Goal: Task Accomplishment & Management: Manage account settings

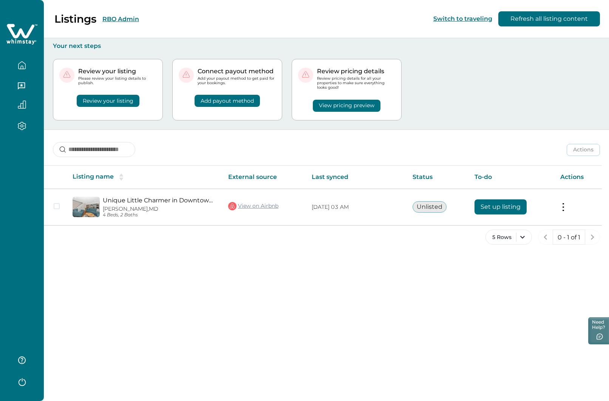
click at [111, 18] on button "RBO Admin" at bounding box center [120, 18] width 37 height 7
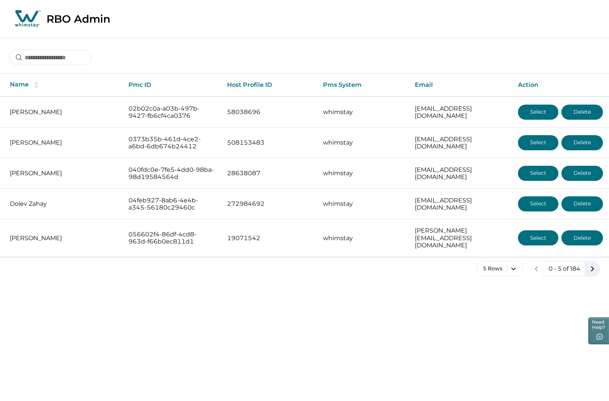
click at [591, 264] on icon "next page" at bounding box center [592, 269] width 11 height 11
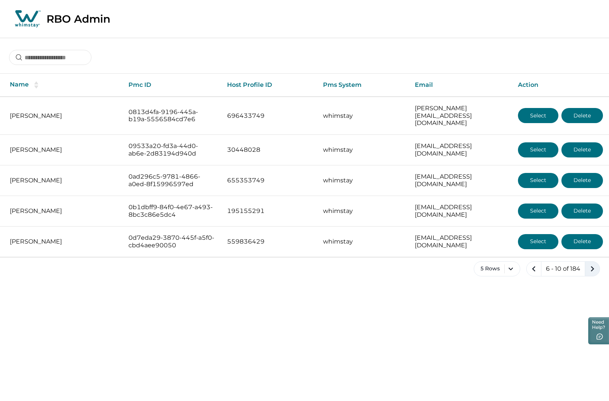
click at [591, 264] on icon "next page" at bounding box center [592, 269] width 11 height 11
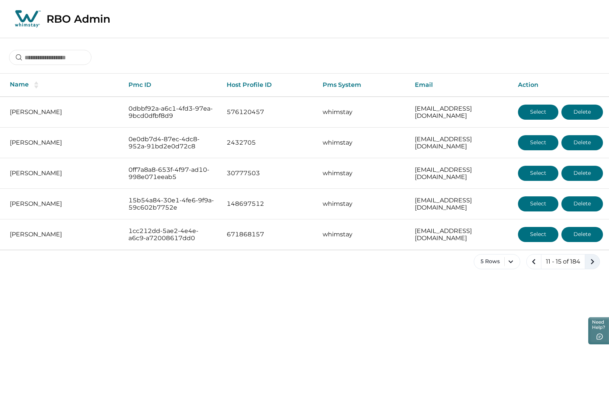
click at [591, 261] on icon "next page" at bounding box center [592, 262] width 11 height 11
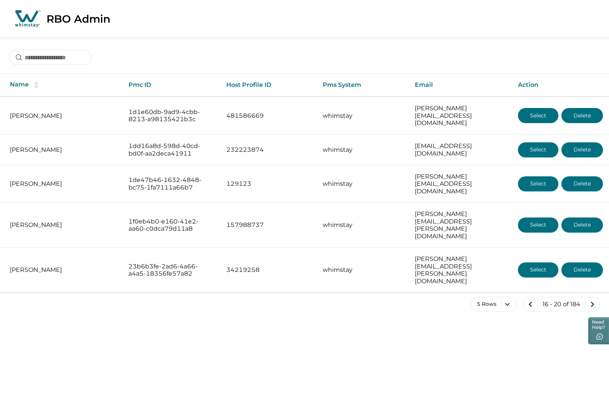
click at [591, 299] on icon "next page" at bounding box center [592, 304] width 11 height 11
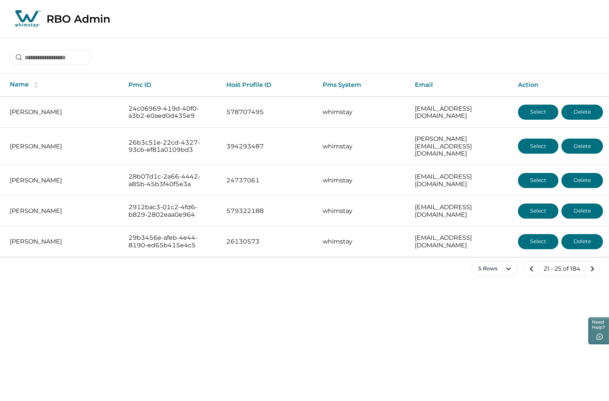
click at [591, 264] on icon "next page" at bounding box center [592, 269] width 11 height 11
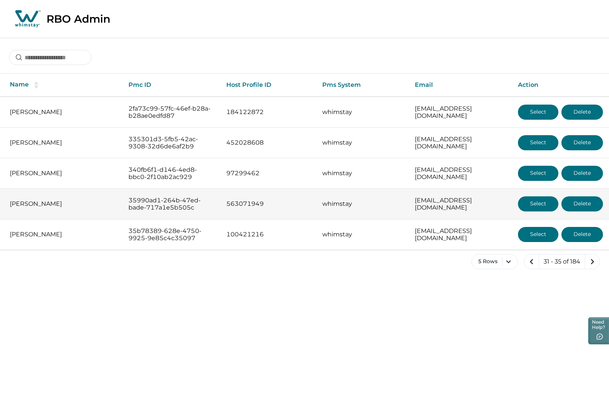
click at [531, 202] on button "Select" at bounding box center [538, 204] width 40 height 15
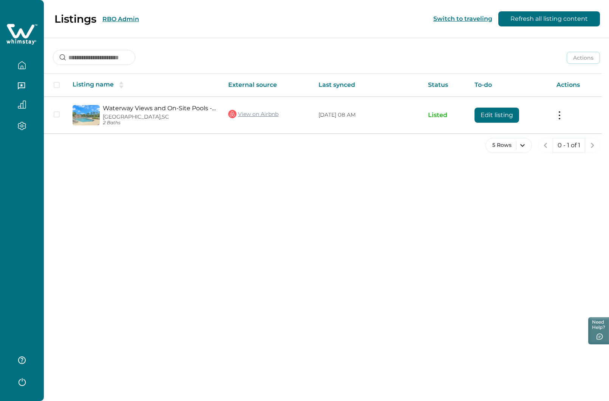
click at [125, 20] on button "RBO Admin" at bounding box center [120, 18] width 37 height 7
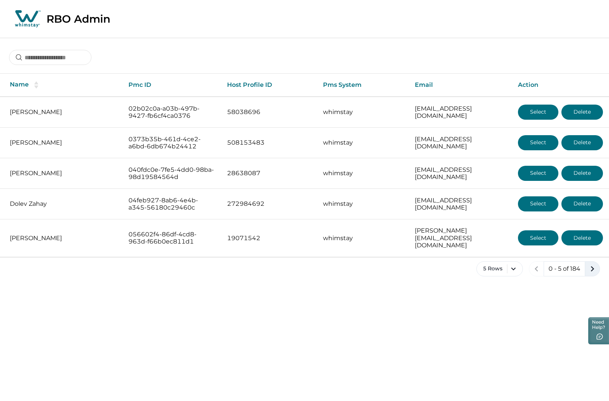
click at [592, 264] on icon "next page" at bounding box center [592, 269] width 11 height 11
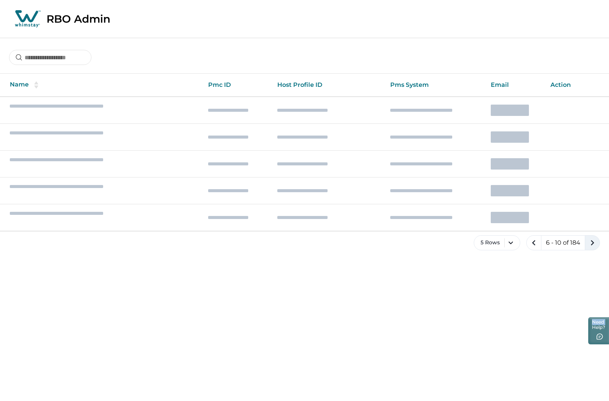
click at [592, 258] on div "5 Rows 6 - 10 of 184" at bounding box center [304, 248] width 609 height 27
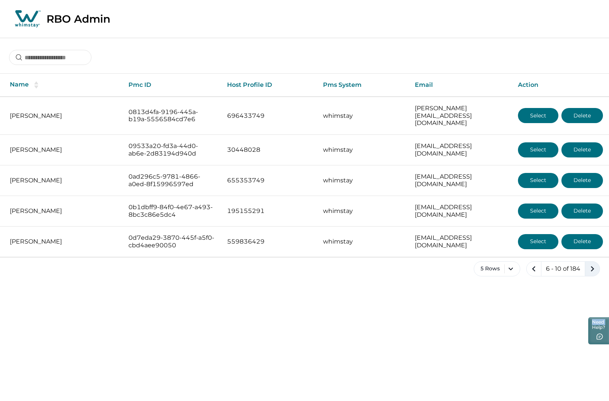
click at [592, 264] on icon "next page" at bounding box center [592, 269] width 11 height 11
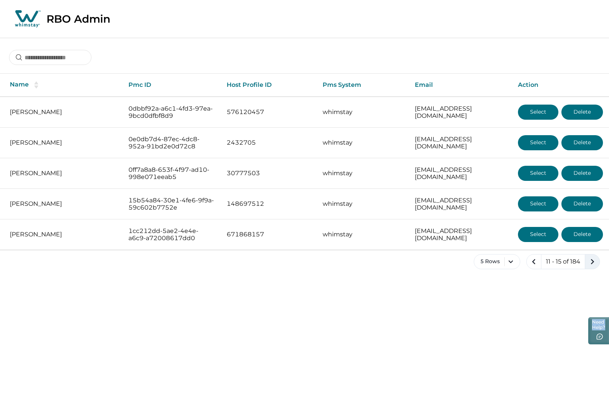
click at [592, 258] on div "5 Rows 11 - 15 of 184" at bounding box center [304, 267] width 609 height 27
click at [592, 258] on icon "next page" at bounding box center [592, 262] width 11 height 11
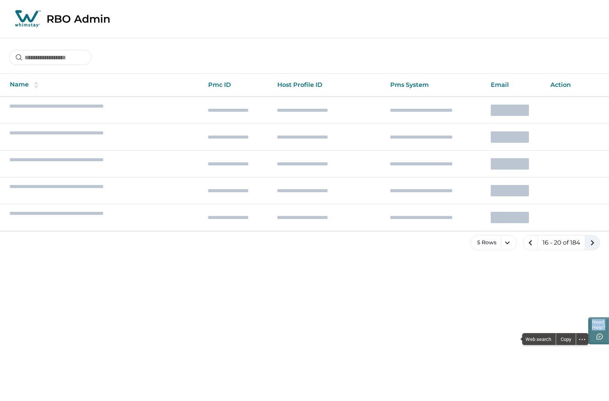
click at [592, 258] on div "5 Rows 16 - 20 of 184" at bounding box center [304, 248] width 609 height 27
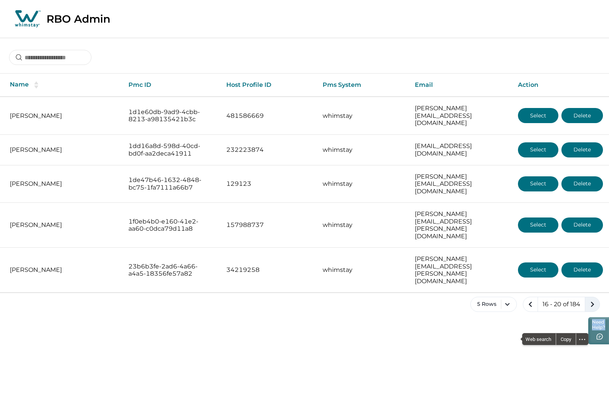
click at [592, 299] on icon "next page" at bounding box center [592, 304] width 11 height 11
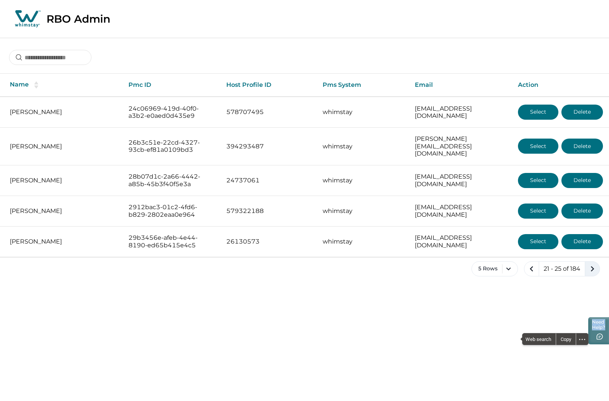
click at [592, 264] on icon "next page" at bounding box center [592, 269] width 11 height 11
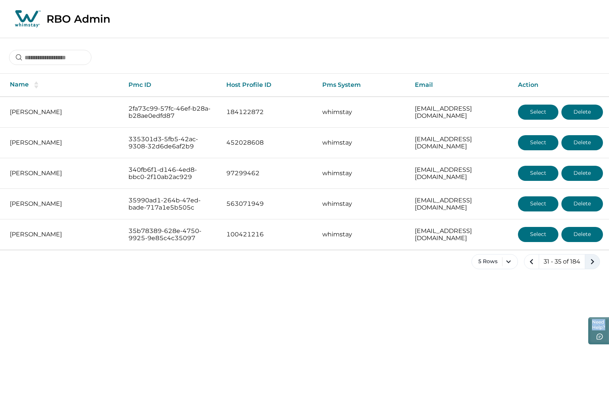
click at [592, 258] on icon "next page" at bounding box center [592, 262] width 11 height 11
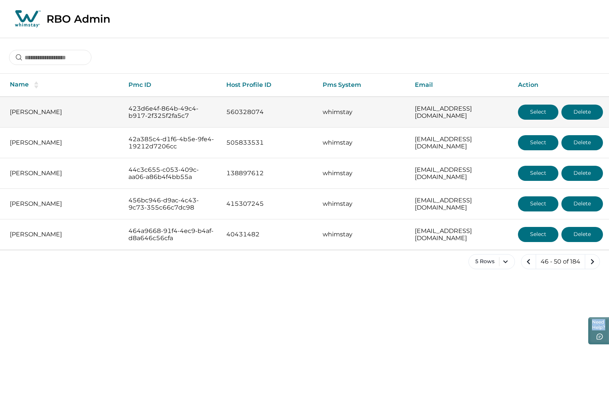
click at [540, 108] on button "Select" at bounding box center [538, 112] width 40 height 15
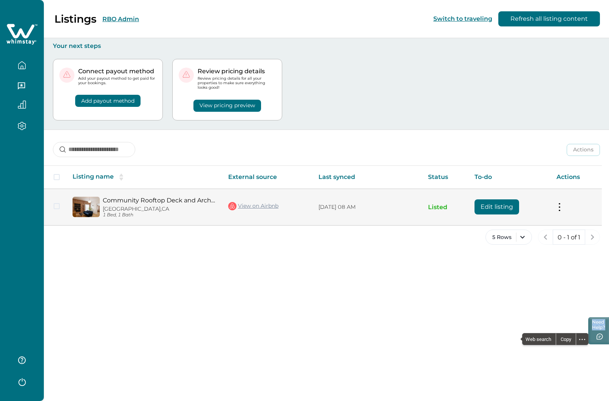
click at [490, 207] on button "Edit listing" at bounding box center [497, 207] width 45 height 15
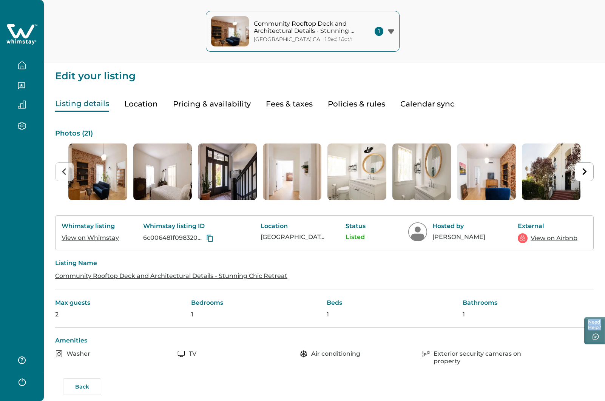
click at [78, 236] on link "View on Whimstay" at bounding box center [90, 237] width 57 height 7
click at [551, 239] on link "View on Airbnb" at bounding box center [554, 238] width 47 height 9
